Goal: Task Accomplishment & Management: Manage account settings

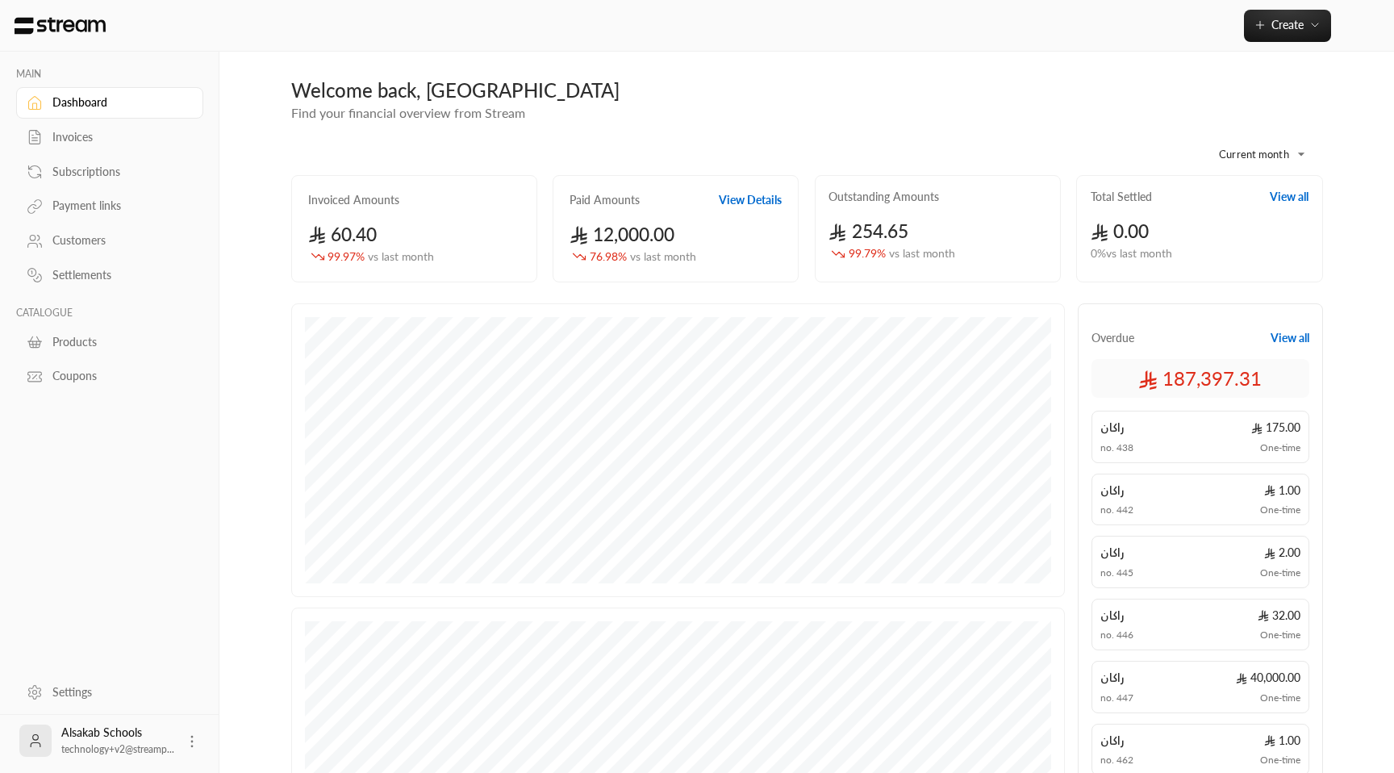
click at [86, 241] on div "Customers" at bounding box center [117, 240] width 131 height 16
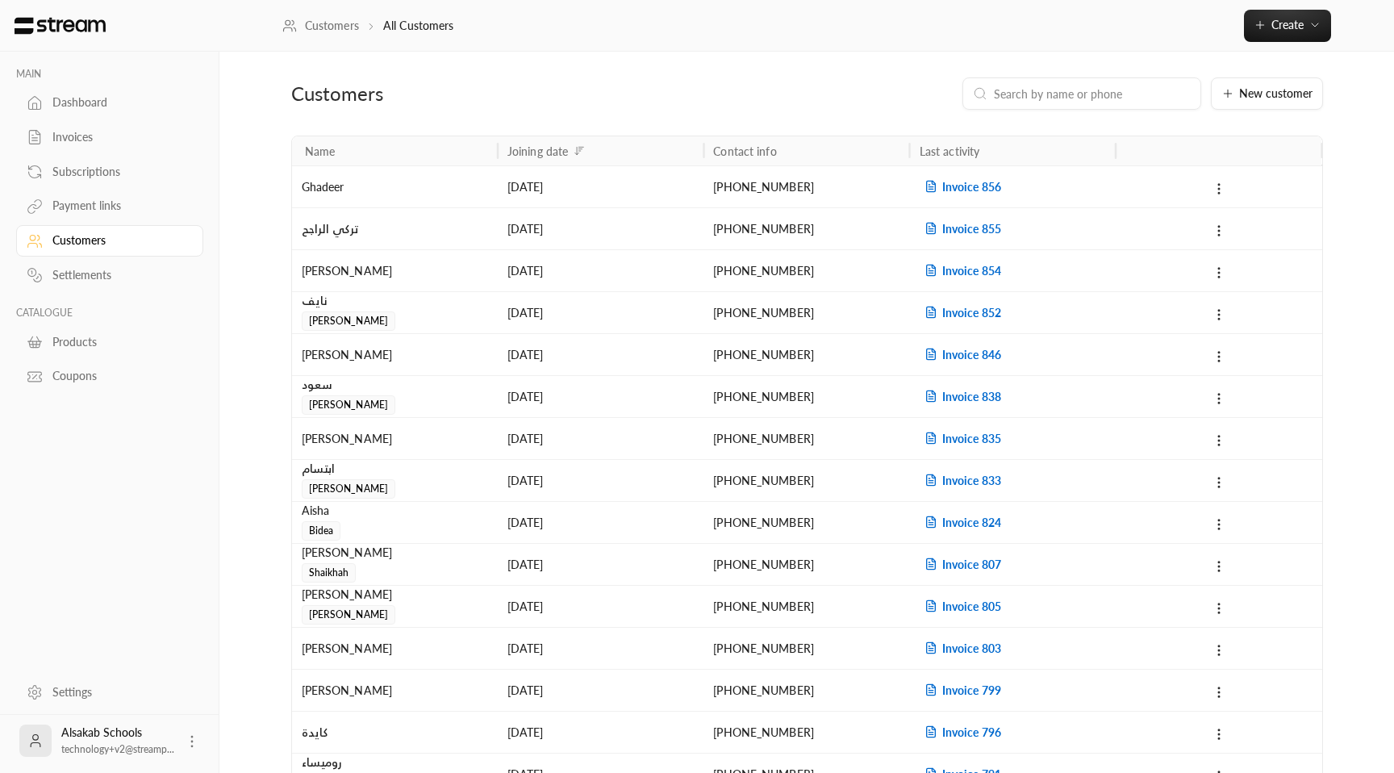
click at [1088, 95] on input at bounding box center [1092, 94] width 197 height 18
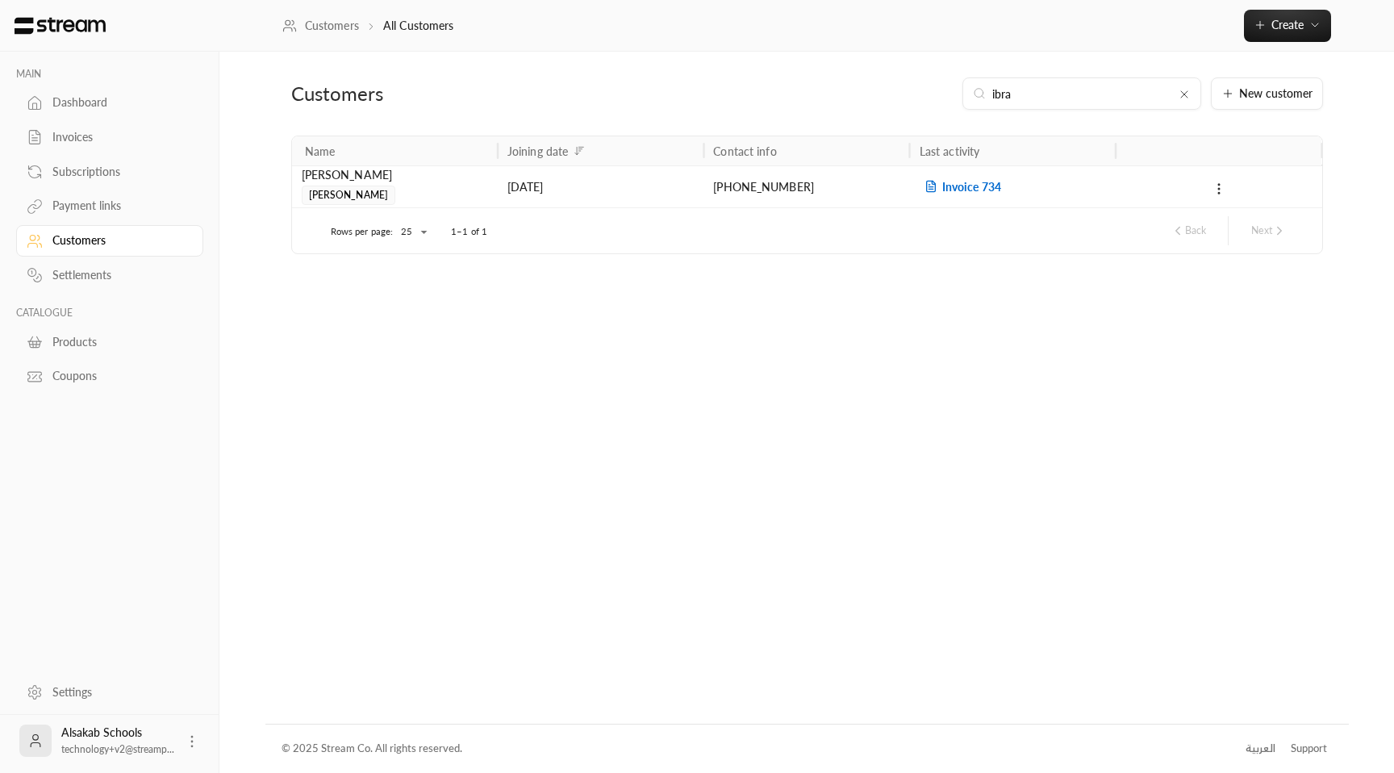
type input "ibra"
click at [81, 135] on div "Invoices" at bounding box center [117, 137] width 131 height 16
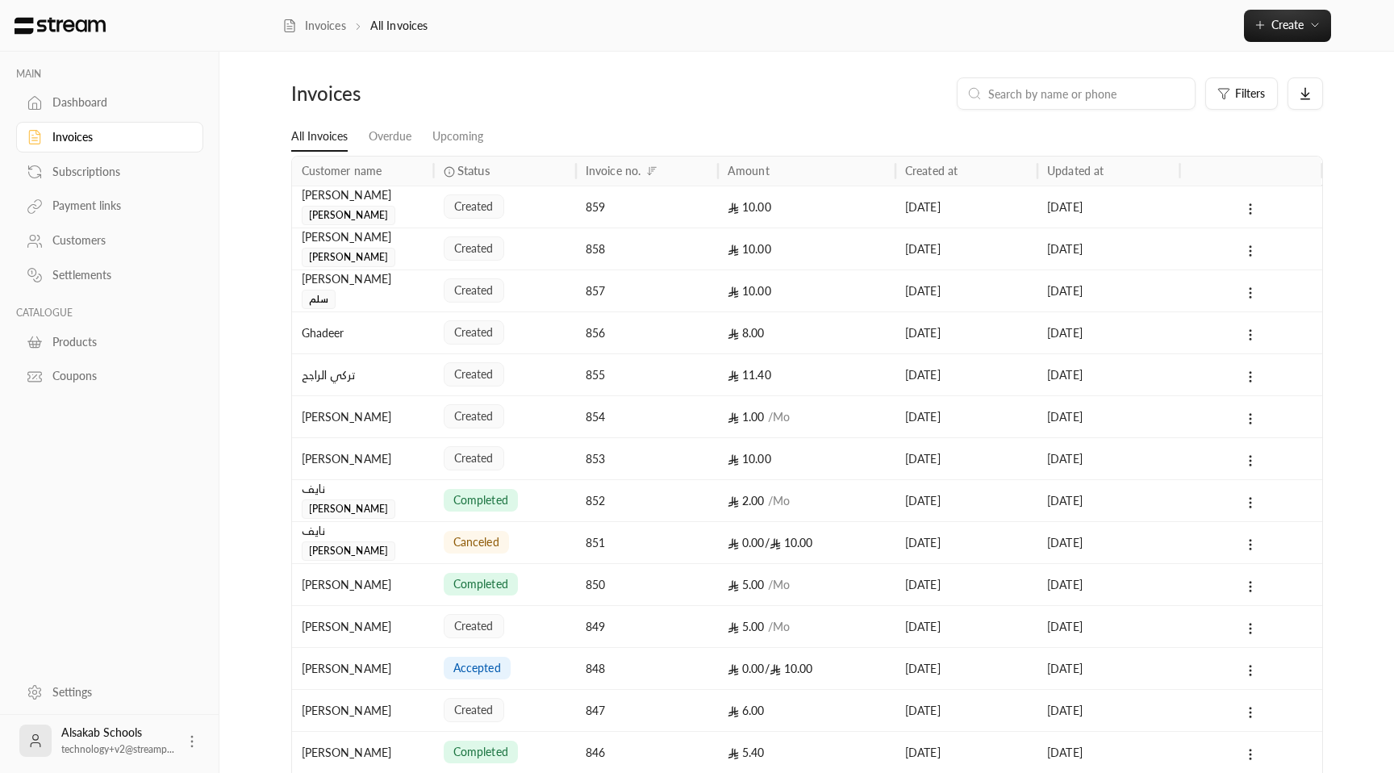
click at [582, 216] on div "859" at bounding box center [647, 207] width 142 height 42
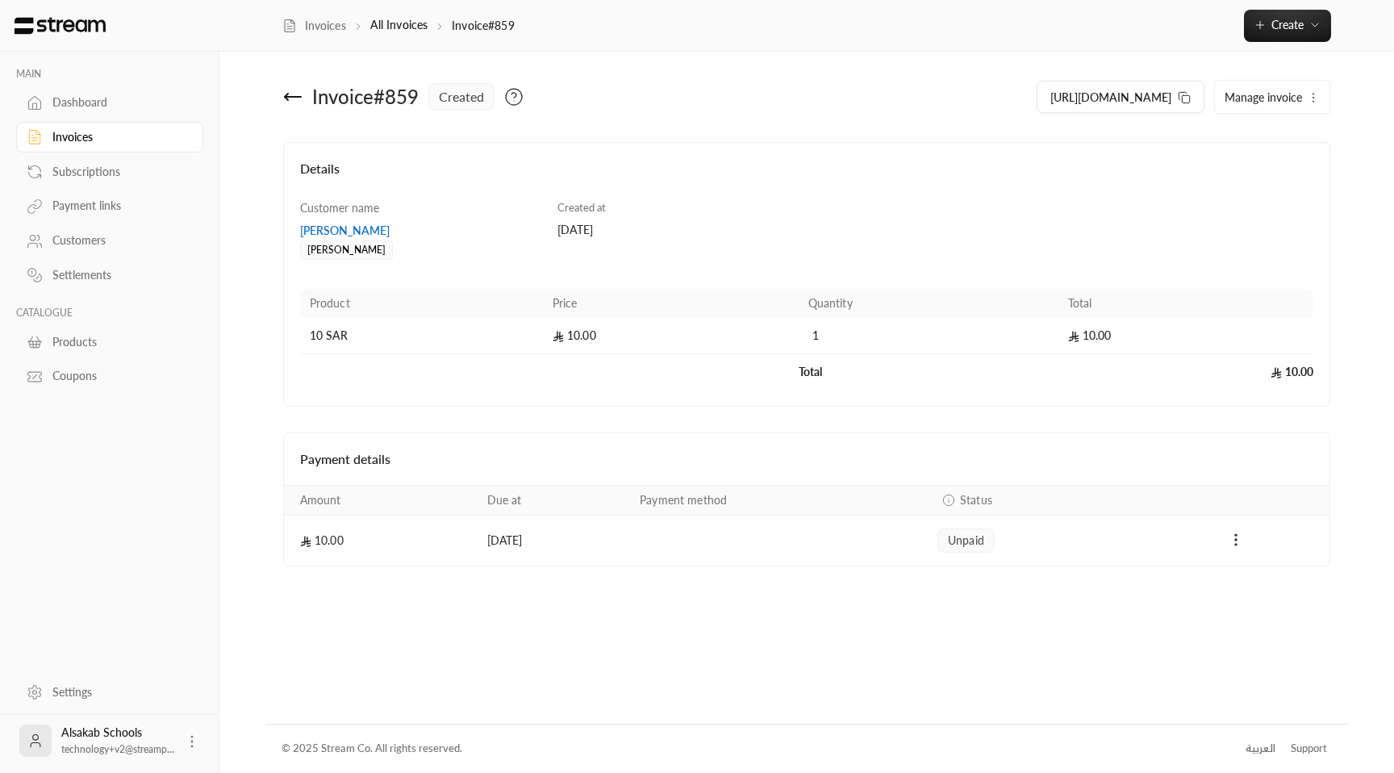
click at [342, 225] on div "[PERSON_NAME]" at bounding box center [421, 231] width 242 height 16
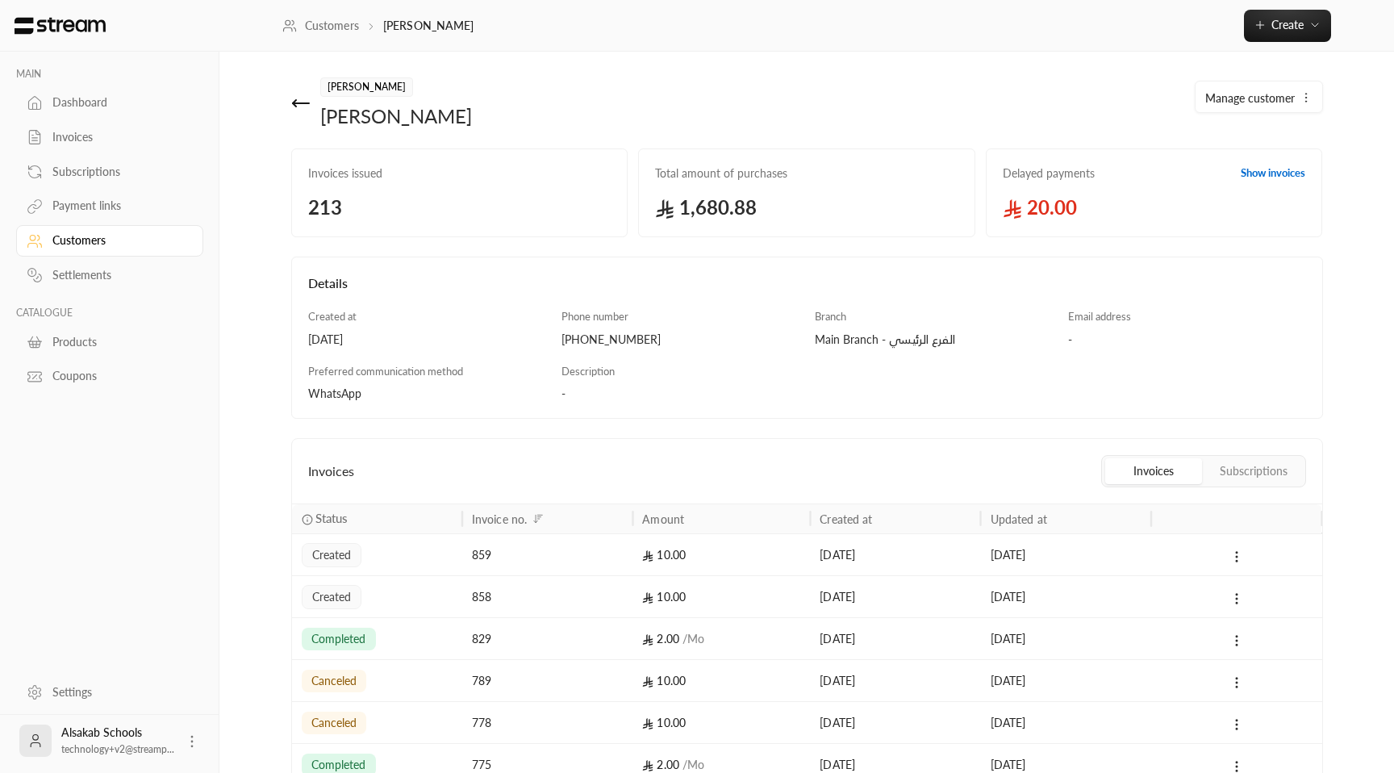
click at [1256, 99] on span "Manage customer" at bounding box center [1250, 98] width 90 height 17
click at [1238, 147] on link "Edit" at bounding box center [1256, 145] width 100 height 29
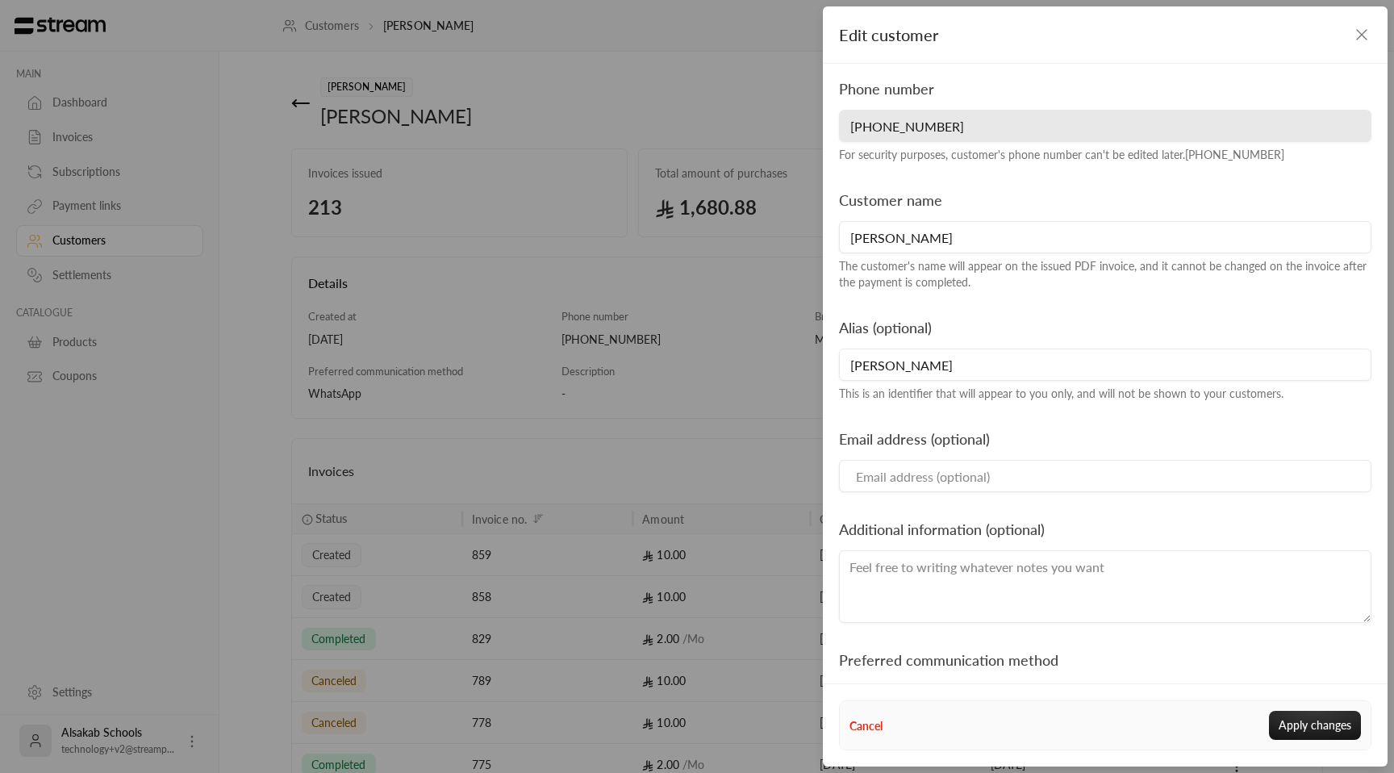
scroll to position [6, 0]
